Goal: Task Accomplishment & Management: Manage account settings

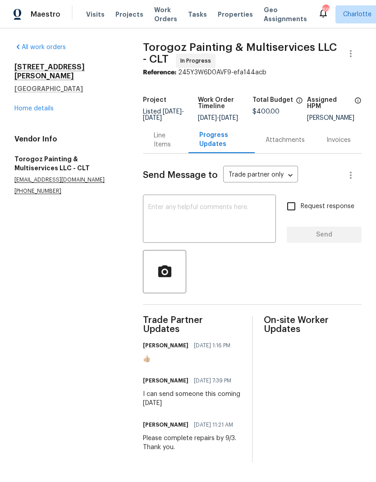
click at [164, 145] on div "Line Items" at bounding box center [166, 140] width 24 height 18
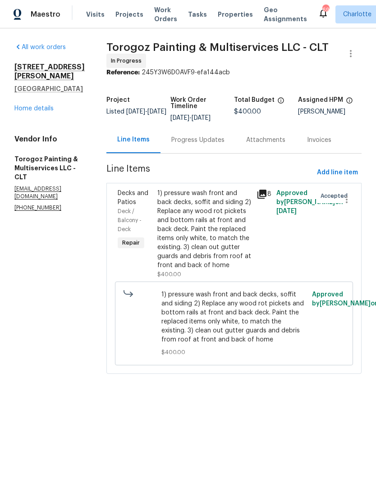
click at [206, 145] on div "Progress Updates" at bounding box center [197, 140] width 53 height 9
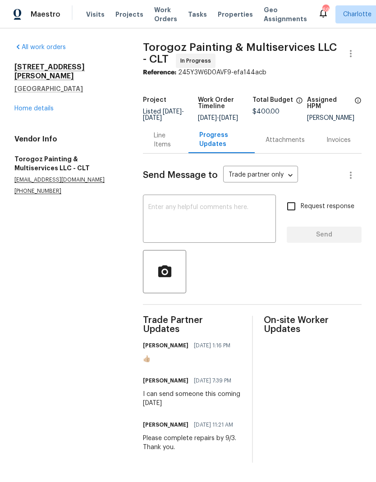
click at [230, 229] on textarea at bounding box center [209, 220] width 122 height 32
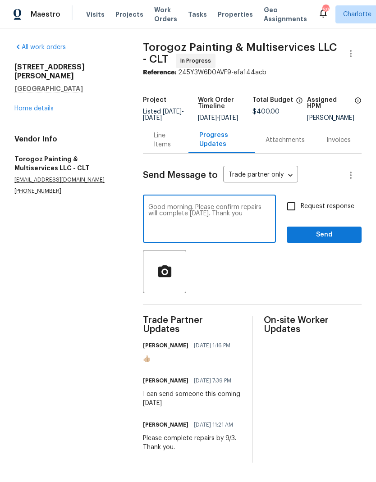
type textarea "Good morning. Please confirm repairs will complete today. Thank you"
click at [345, 239] on span "Send" at bounding box center [324, 234] width 60 height 11
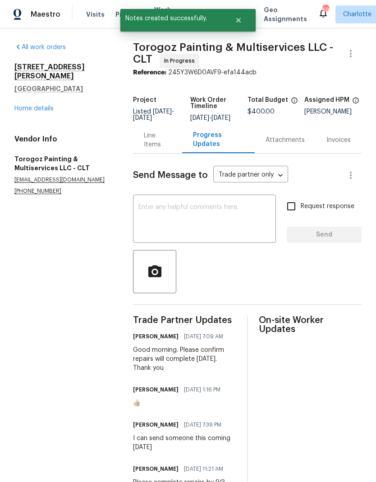
click at [23, 105] on link "Home details" at bounding box center [33, 108] width 39 height 6
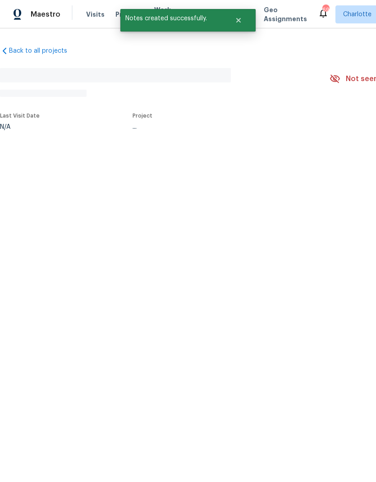
click at [23, 102] on section "No address found N/A Not seen today Mark Seen Actions Last Visit Date N/A Proje…" at bounding box center [254, 98] width 509 height 75
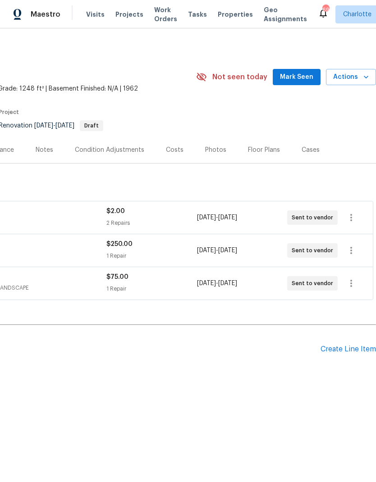
scroll to position [0, 133]
click at [310, 78] on span "Mark Seen" at bounding box center [296, 77] width 33 height 11
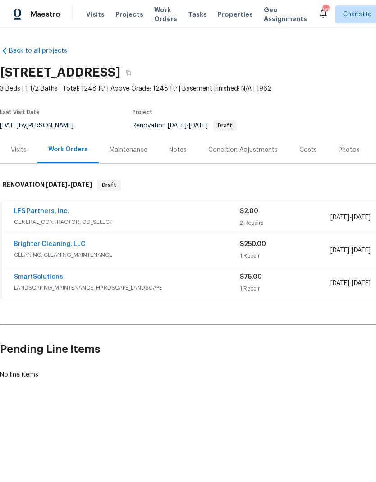
scroll to position [0, 0]
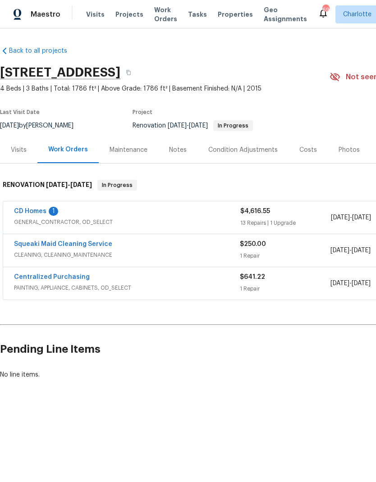
click at [21, 211] on link "CD Homes" at bounding box center [30, 211] width 32 height 6
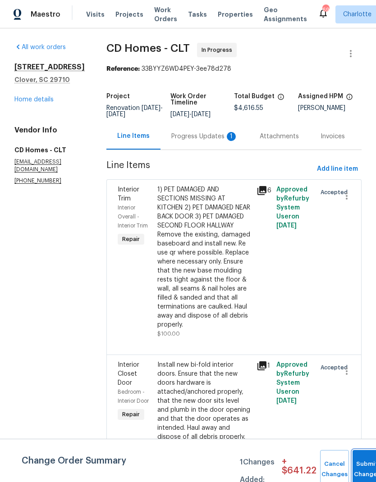
click at [366, 465] on button "Submit Changes" at bounding box center [366, 469] width 29 height 39
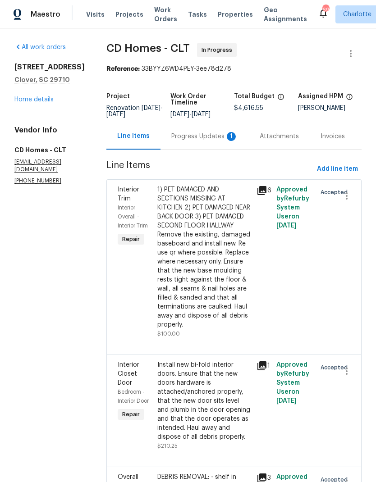
click at [208, 141] on div "Progress Updates 1" at bounding box center [204, 136] width 67 height 9
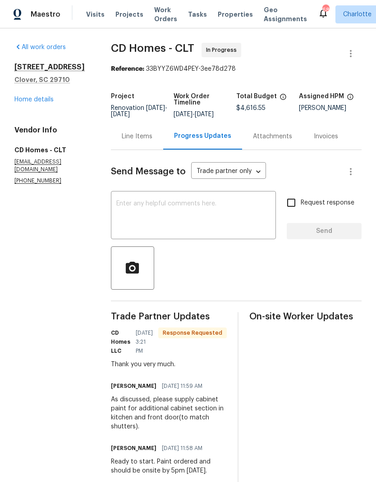
click at [220, 221] on textarea at bounding box center [193, 216] width 154 height 32
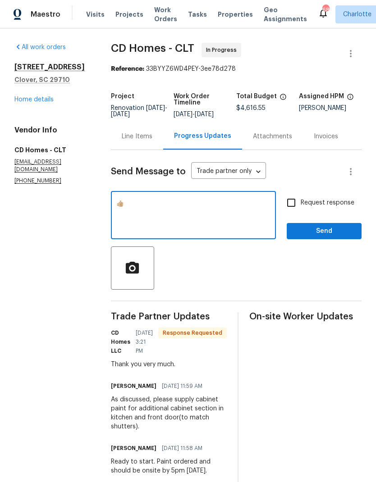
type textarea "👍🏼"
click at [347, 238] on button "Send" at bounding box center [323, 231] width 75 height 17
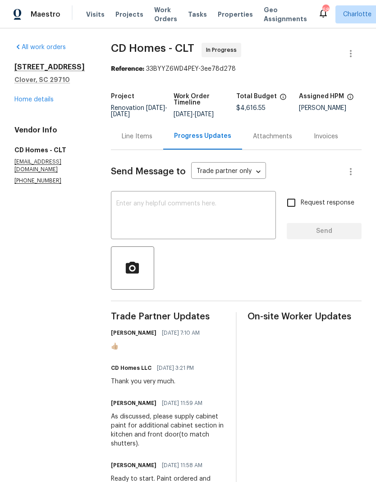
click at [136, 139] on div "Line Items" at bounding box center [137, 136] width 31 height 9
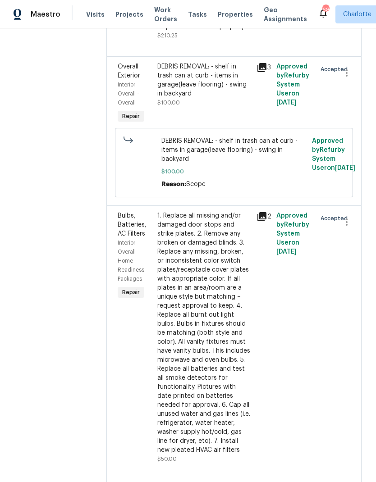
scroll to position [409, 0]
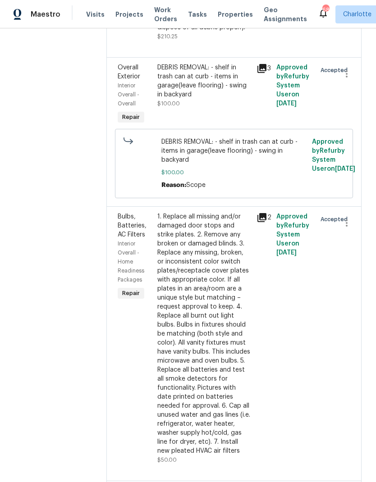
click at [118, 219] on span "Bulbs, Batteries, AC Filters" at bounding box center [132, 225] width 29 height 24
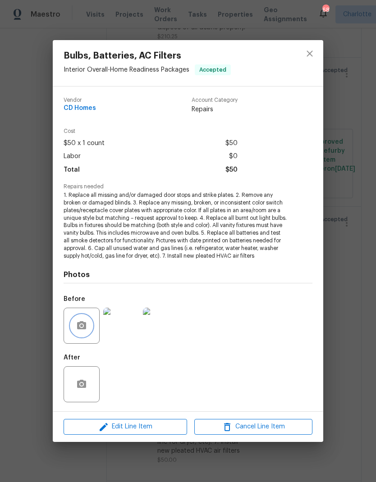
click at [76, 325] on icon "button" at bounding box center [81, 325] width 11 height 11
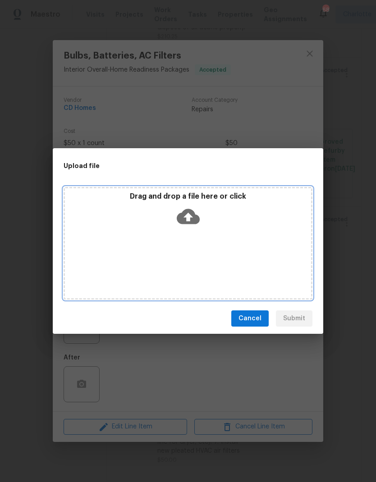
click at [275, 262] on div "Drag and drop a file here or click" at bounding box center [187, 243] width 249 height 113
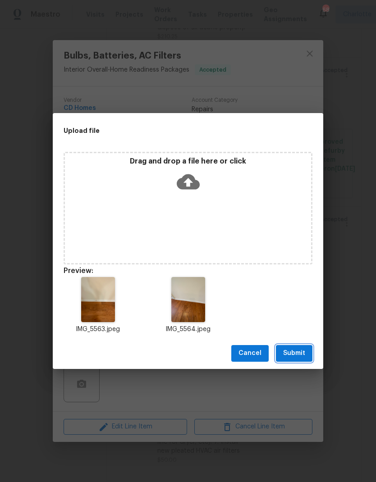
click at [297, 353] on span "Submit" at bounding box center [294, 353] width 22 height 11
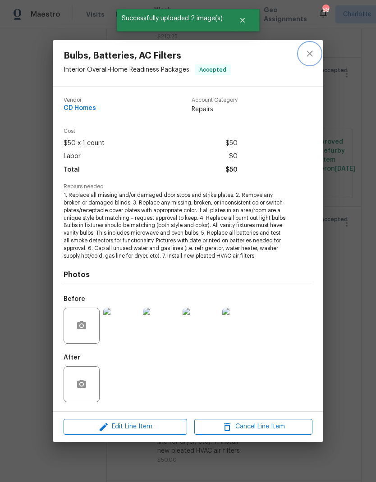
click at [311, 50] on icon "close" at bounding box center [309, 53] width 11 height 11
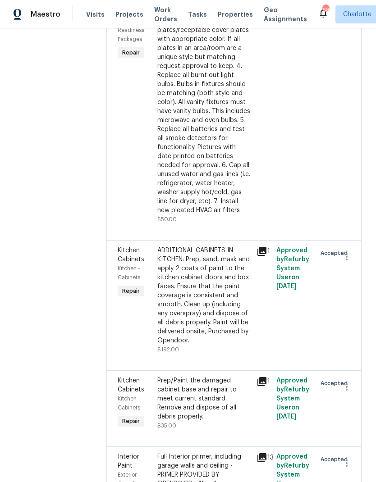
scroll to position [650, 0]
click at [118, 265] on span "Kitchen - Cabinets" at bounding box center [129, 272] width 23 height 14
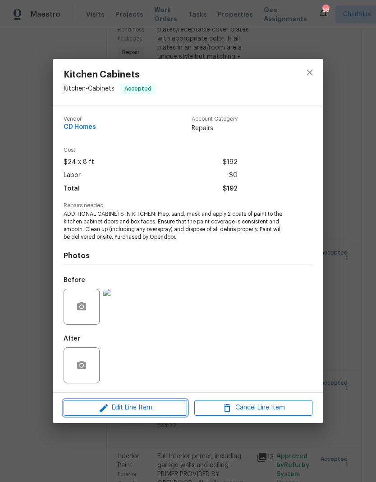
click at [95, 416] on button "Edit Line Item" at bounding box center [124, 408] width 123 height 16
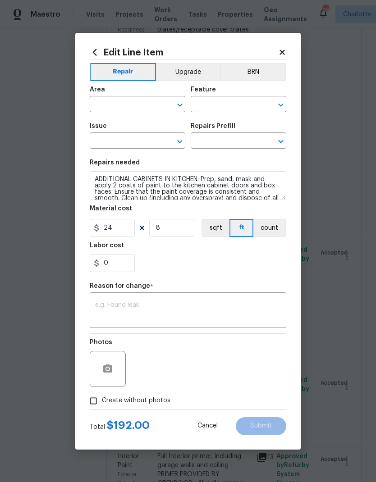
type input "Kitchen"
type input "Cabinets"
type input "Kitchen Cabinets"
type input "Paint Cabinets - Doors and Faces LABOR ONLY $24.00"
click at [168, 230] on input "8" at bounding box center [171, 228] width 45 height 18
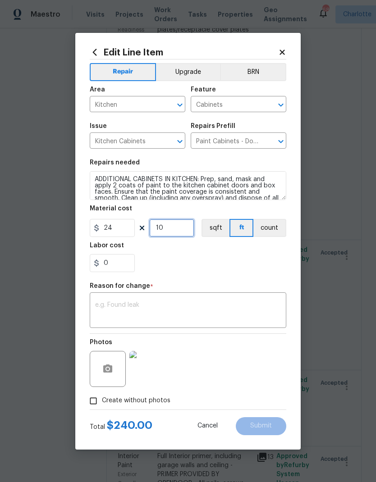
type input "10"
click at [251, 276] on section "Repairs needed ADDITIONAL CABINETS IN KITCHEN: Prep, sand, mask and apply 2 coa…" at bounding box center [188, 215] width 196 height 123
click at [249, 308] on textarea at bounding box center [188, 311] width 186 height 19
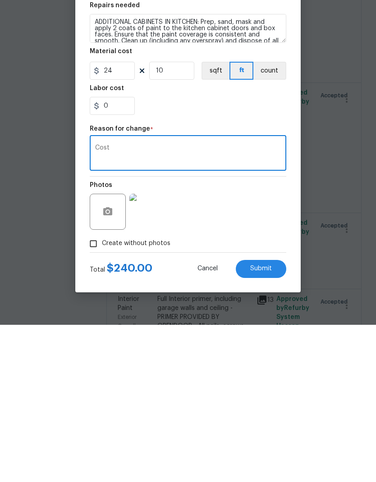
type textarea "Cost"
click at [270, 417] on button "Submit" at bounding box center [260, 426] width 50 height 18
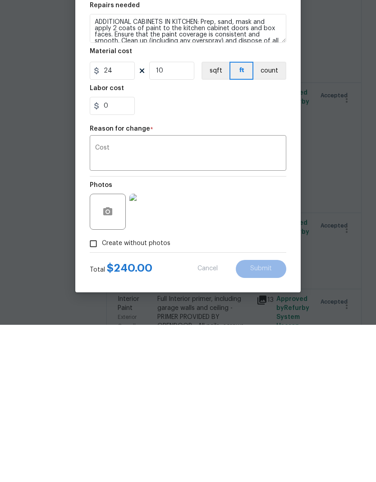
scroll to position [36, 0]
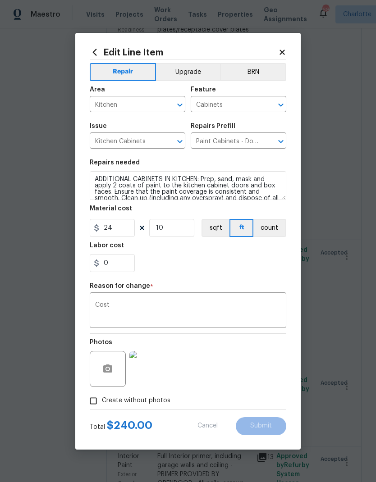
type input "8"
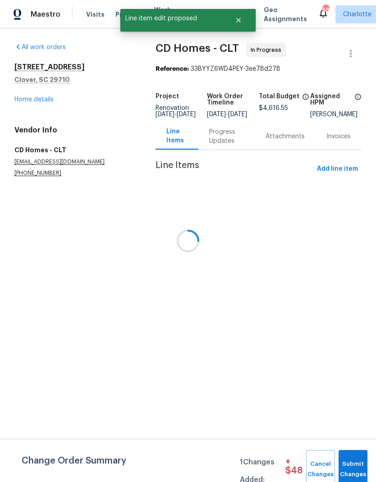
scroll to position [0, 0]
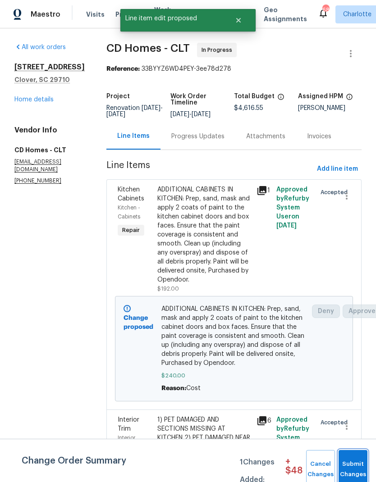
click at [356, 468] on span "Submit Changes" at bounding box center [353, 469] width 20 height 21
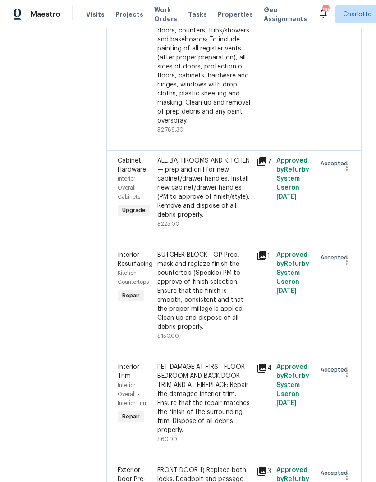
scroll to position [1459, 0]
click at [118, 251] on span "Interior Resurfacing" at bounding box center [135, 258] width 35 height 15
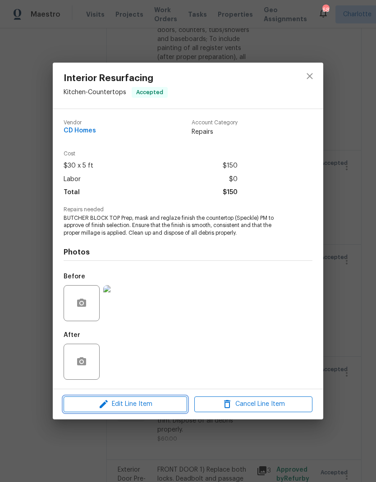
click at [103, 409] on icon "button" at bounding box center [103, 403] width 11 height 11
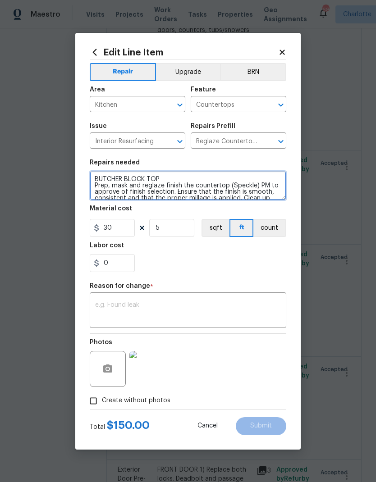
click at [190, 179] on textarea "BUTCHER BLOCK TOP Prep, mask and reglaze finish the countertop (Speckle) PM to …" at bounding box center [188, 185] width 196 height 29
type textarea "BUTCHER BLOCK TOP (match existing dark granite or sand/refinish/top coat) Prep,…"
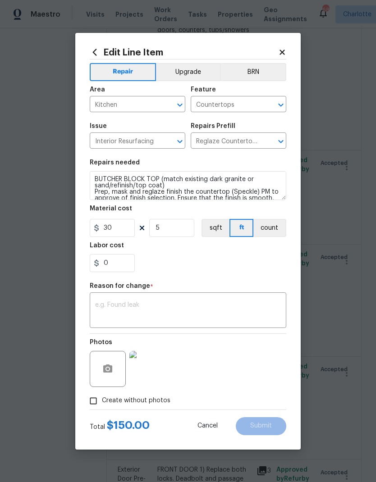
click at [245, 270] on div "0" at bounding box center [188, 263] width 196 height 18
click at [113, 321] on textarea at bounding box center [188, 311] width 186 height 19
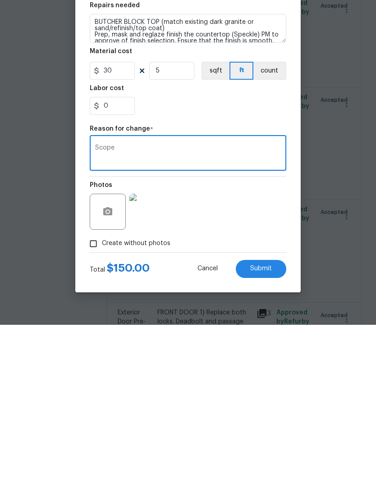
type textarea "Scope"
click at [273, 417] on button "Submit" at bounding box center [260, 426] width 50 height 18
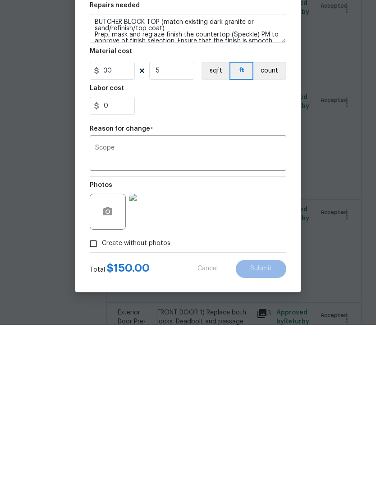
scroll to position [36, 0]
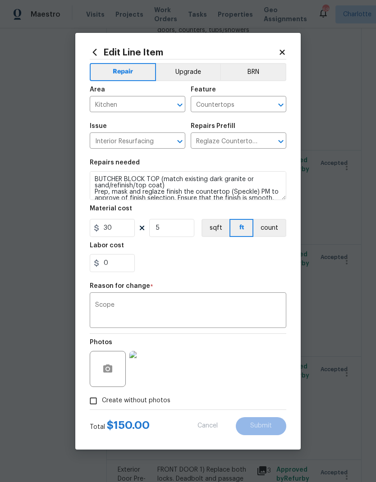
type textarea "BUTCHER BLOCK TOP Prep, mask and reglaze finish the countertop (Speckle) PM to …"
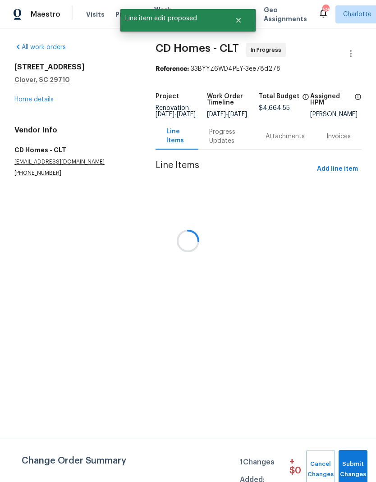
scroll to position [0, 0]
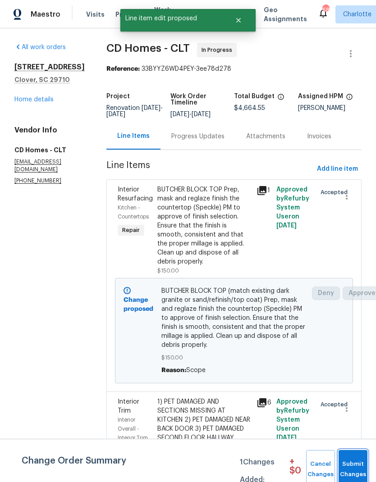
click at [355, 460] on span "Submit Changes" at bounding box center [353, 469] width 20 height 21
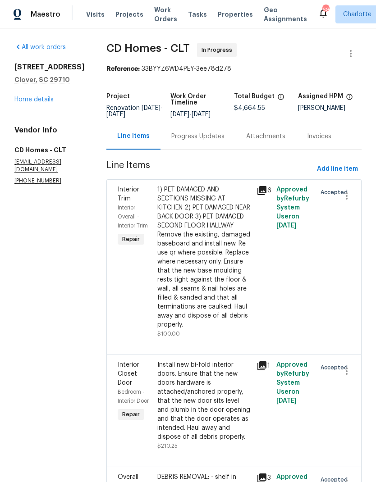
click at [30, 103] on link "Home details" at bounding box center [33, 99] width 39 height 6
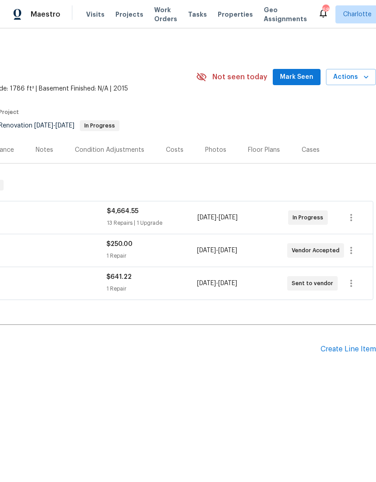
scroll to position [0, 133]
click at [313, 81] on span "Mark Seen" at bounding box center [296, 77] width 33 height 11
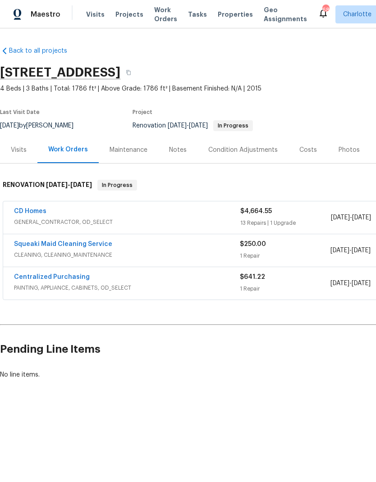
scroll to position [0, 0]
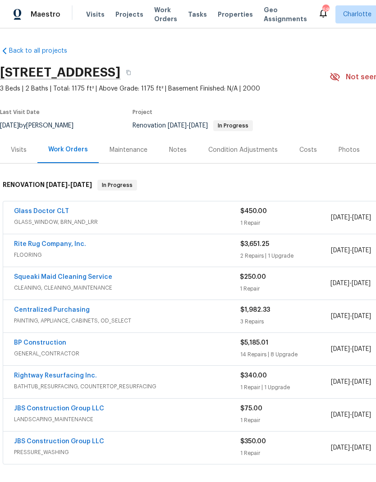
click at [35, 210] on link "Glass Doctor CLT" at bounding box center [41, 211] width 55 height 6
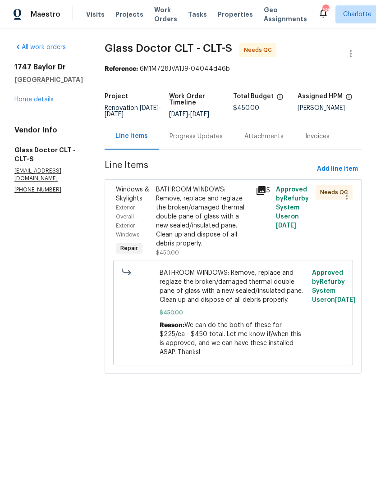
click at [256, 191] on icon at bounding box center [260, 190] width 9 height 9
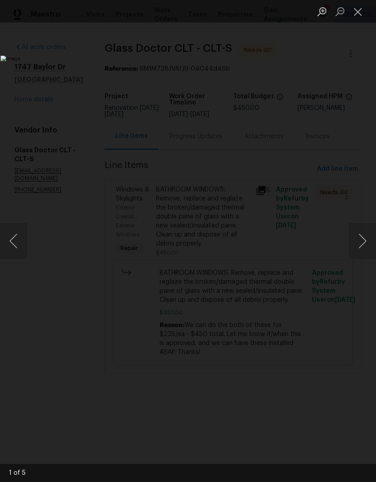
click at [363, 239] on button "Next image" at bounding box center [362, 241] width 27 height 36
click at [367, 238] on button "Next image" at bounding box center [362, 241] width 27 height 36
click at [363, 239] on button "Next image" at bounding box center [362, 241] width 27 height 36
click at [366, 239] on button "Next image" at bounding box center [362, 241] width 27 height 36
click at [366, 236] on button "Next image" at bounding box center [362, 241] width 27 height 36
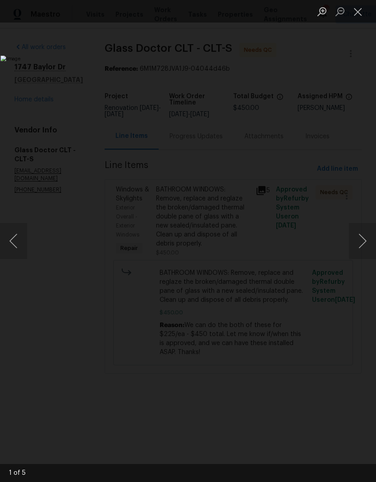
click at [366, 239] on button "Next image" at bounding box center [362, 241] width 27 height 36
click at [20, 245] on button "Previous image" at bounding box center [13, 241] width 27 height 36
click at [362, 244] on button "Next image" at bounding box center [362, 241] width 27 height 36
click at [365, 15] on button "Close lightbox" at bounding box center [358, 12] width 18 height 16
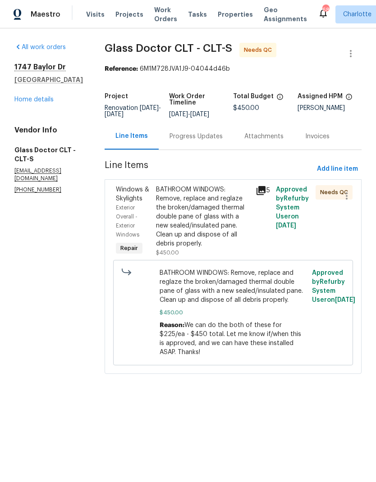
click at [21, 103] on link "Home details" at bounding box center [33, 99] width 39 height 6
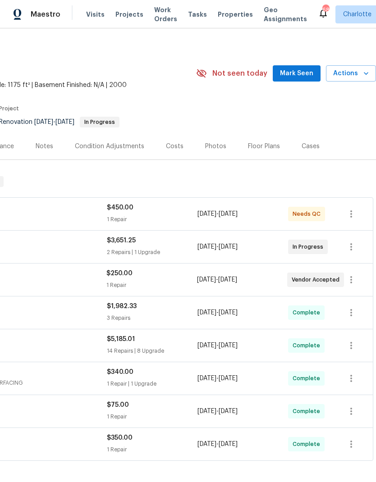
scroll to position [4, 133]
click at [305, 74] on span "Mark Seen" at bounding box center [296, 73] width 33 height 11
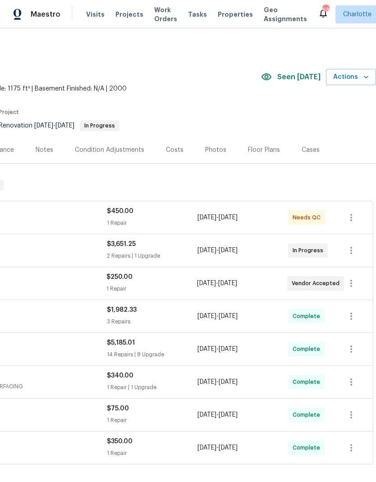
scroll to position [0, 133]
